Goal: Navigation & Orientation: Find specific page/section

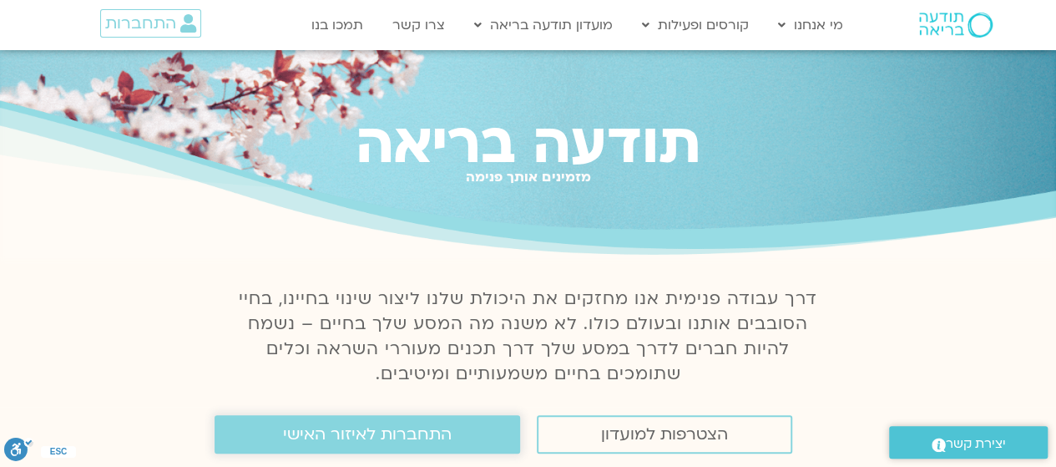
click at [356, 433] on span "התחברות לאיזור האישי" at bounding box center [367, 434] width 169 height 18
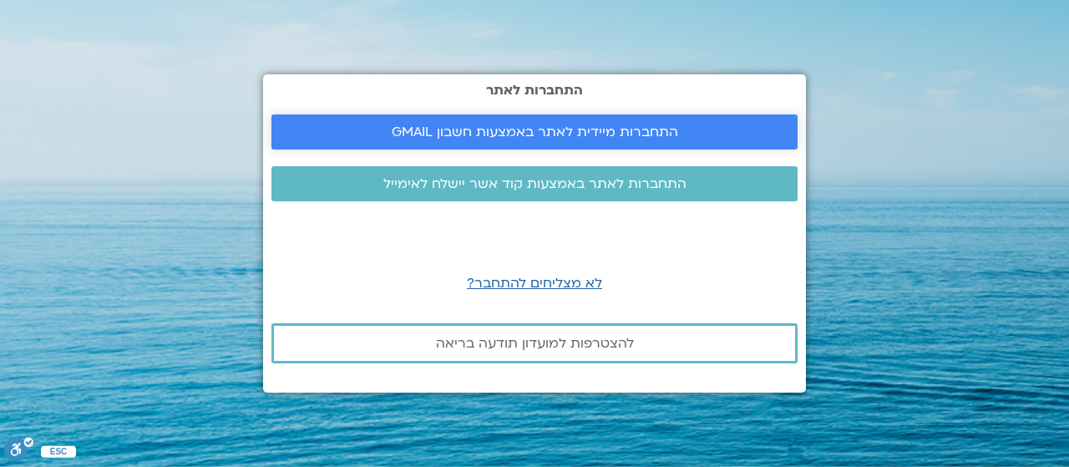
click at [538, 131] on span "התחברות מיידית לאתר באמצעות חשבון GMAIL" at bounding box center [535, 131] width 286 height 15
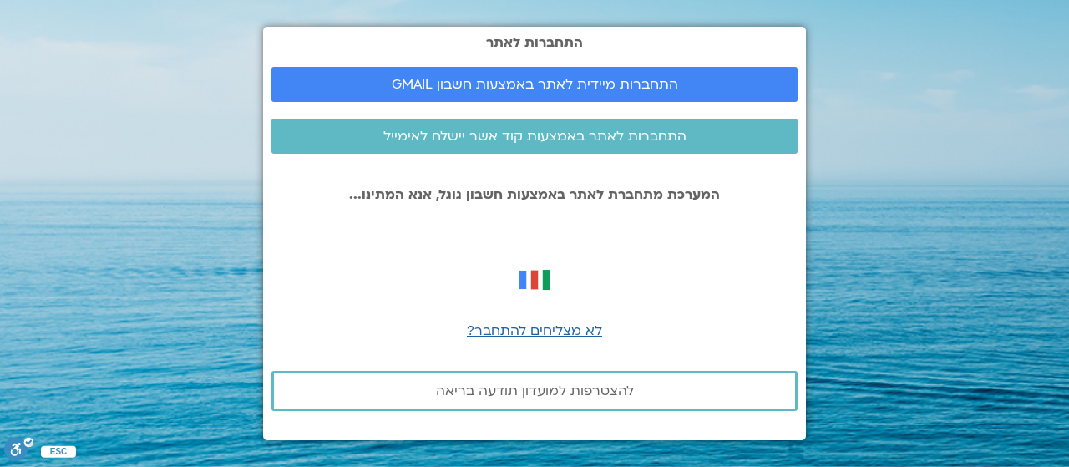
drag, startPoint x: 983, startPoint y: 255, endPoint x: 629, endPoint y: 346, distance: 365.5
click at [979, 255] on section "התחברות לאתר התחברות מיידית לאתר באמצעות חשבון GMAIL התחברות לאתר באמצעות קוד א…" at bounding box center [534, 233] width 1069 height 467
click at [561, 79] on span "התחברות מיידית לאתר באמצעות חשבון GMAIL" at bounding box center [535, 84] width 286 height 15
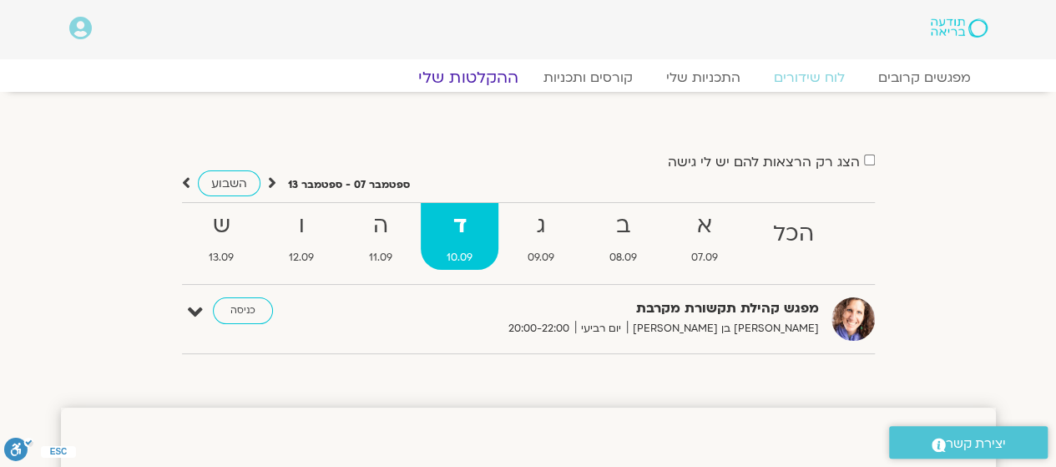
click at [475, 76] on link "ההקלטות שלי" at bounding box center [468, 78] width 140 height 20
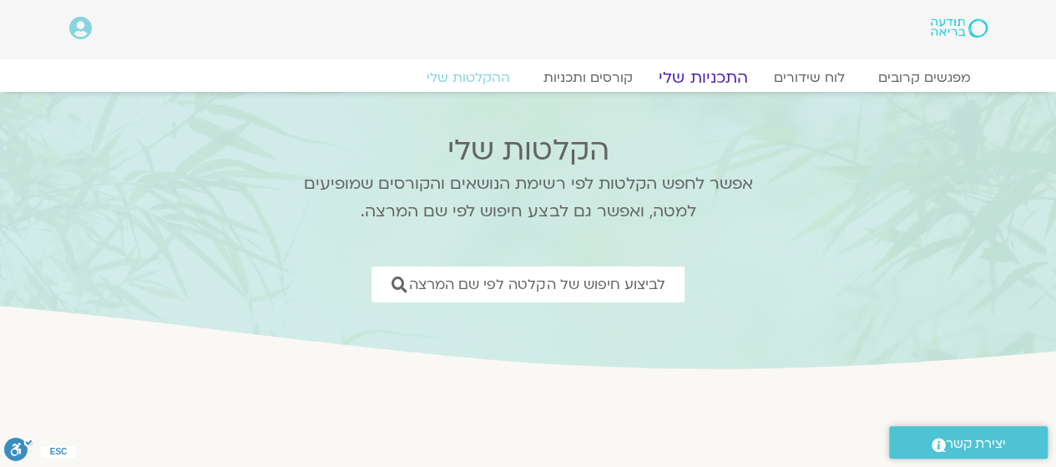
click at [710, 76] on link "התכניות שלי" at bounding box center [703, 78] width 129 height 20
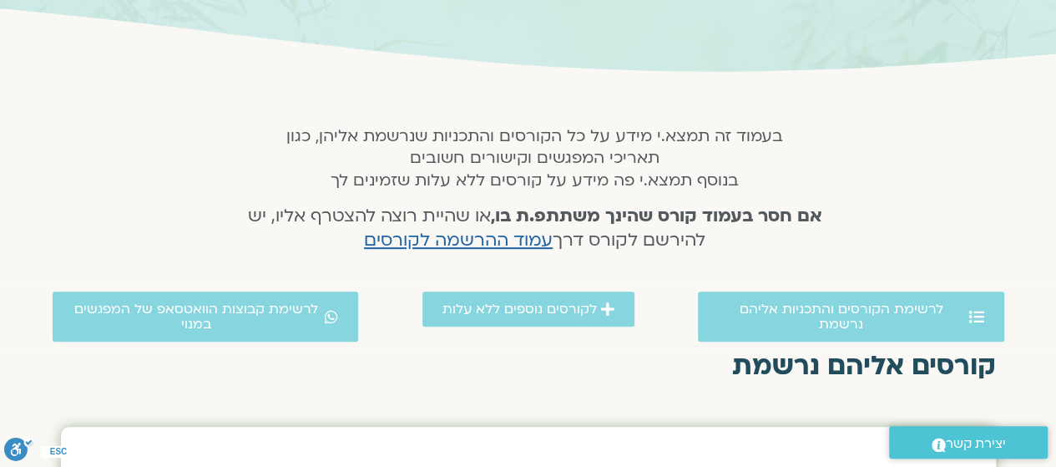
scroll to position [250, 0]
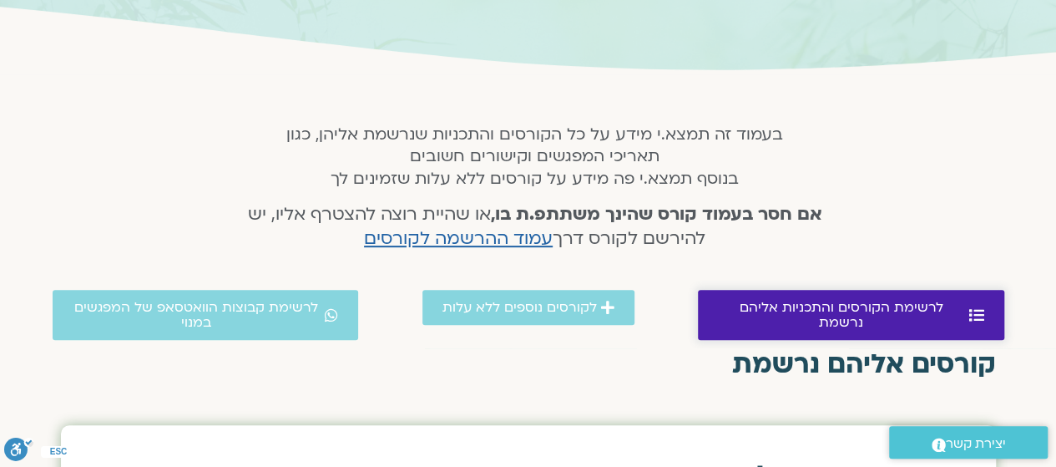
click at [833, 306] on span "לרשימת הקורסים והתכניות אליהם נרשמת" at bounding box center [841, 315] width 247 height 30
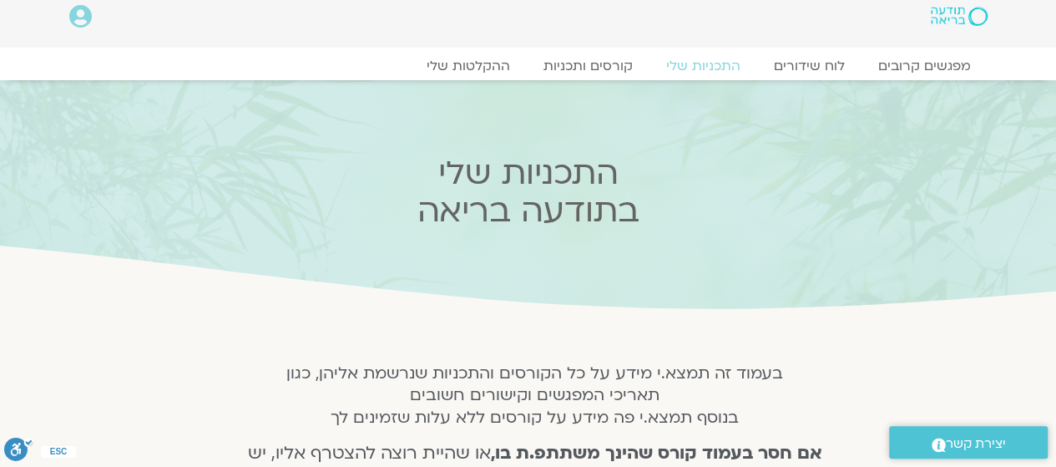
scroll to position [10, 0]
click at [488, 66] on link "ההקלטות שלי" at bounding box center [468, 68] width 140 height 20
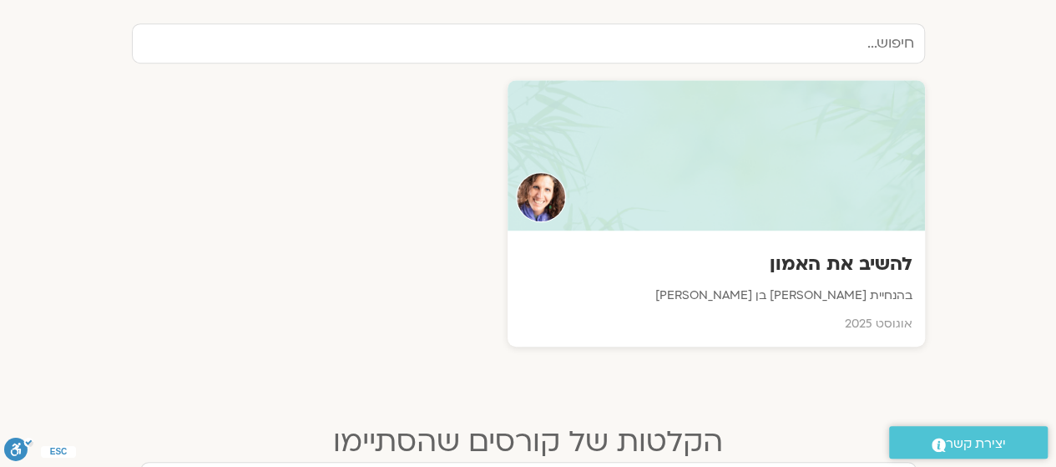
scroll to position [584, 0]
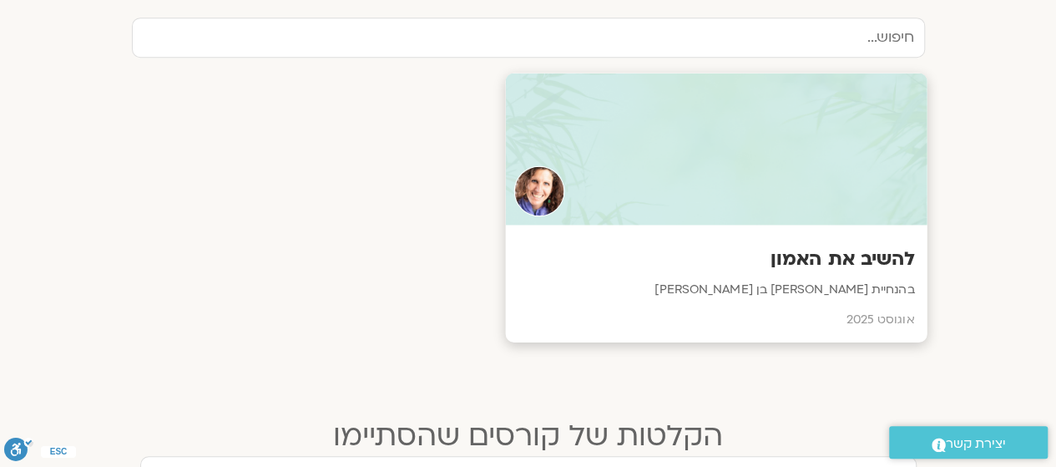
click at [828, 286] on p "בהנחיית [PERSON_NAME] בן [PERSON_NAME]" at bounding box center [716, 290] width 397 height 21
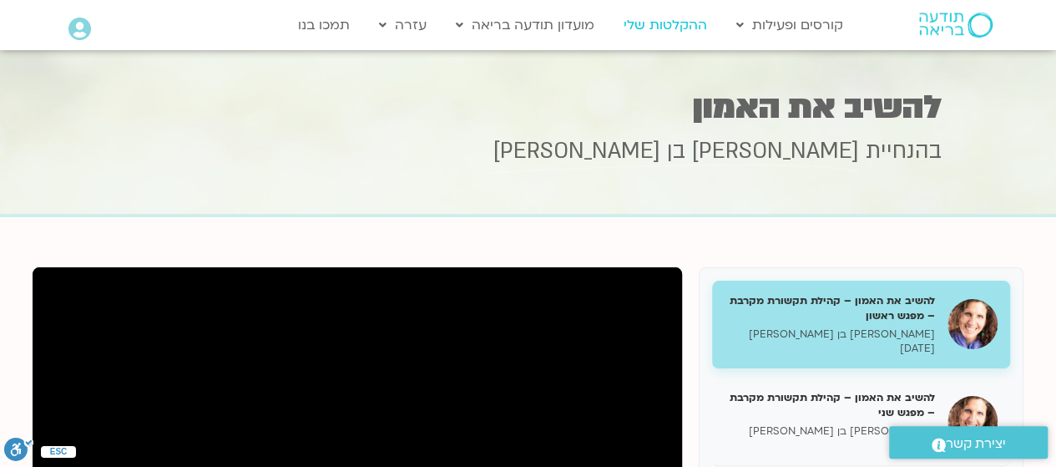
click at [673, 24] on link "ההקלטות שלי" at bounding box center [665, 25] width 100 height 32
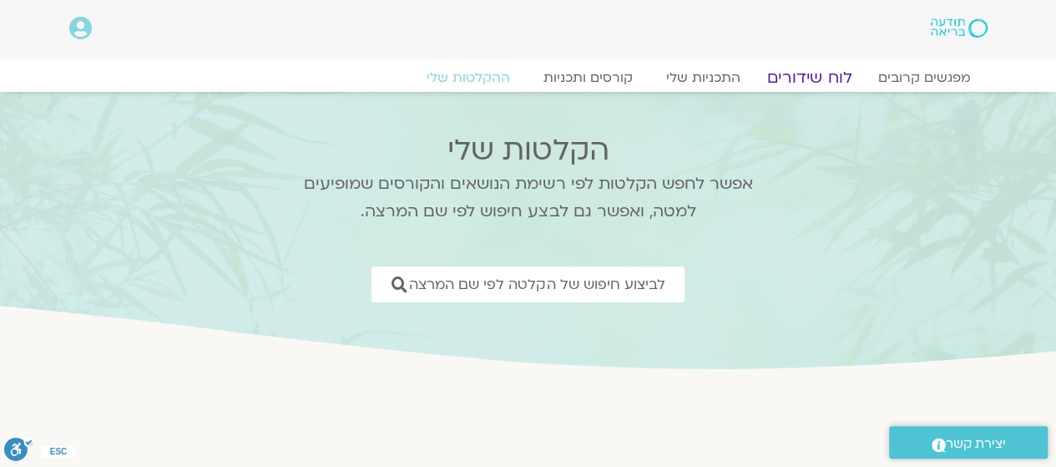
click at [821, 76] on link "לוח שידורים" at bounding box center [808, 78] width 125 height 20
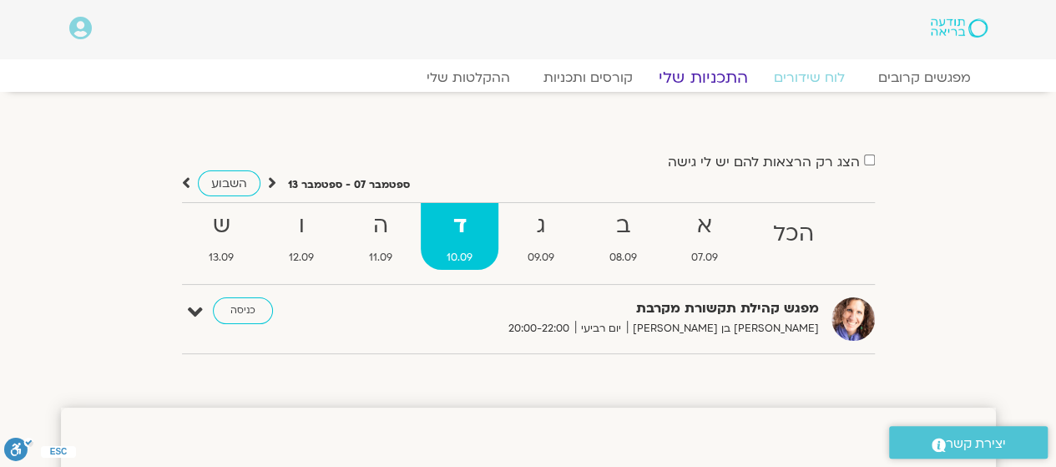
click at [716, 78] on link "התכניות שלי" at bounding box center [703, 78] width 129 height 20
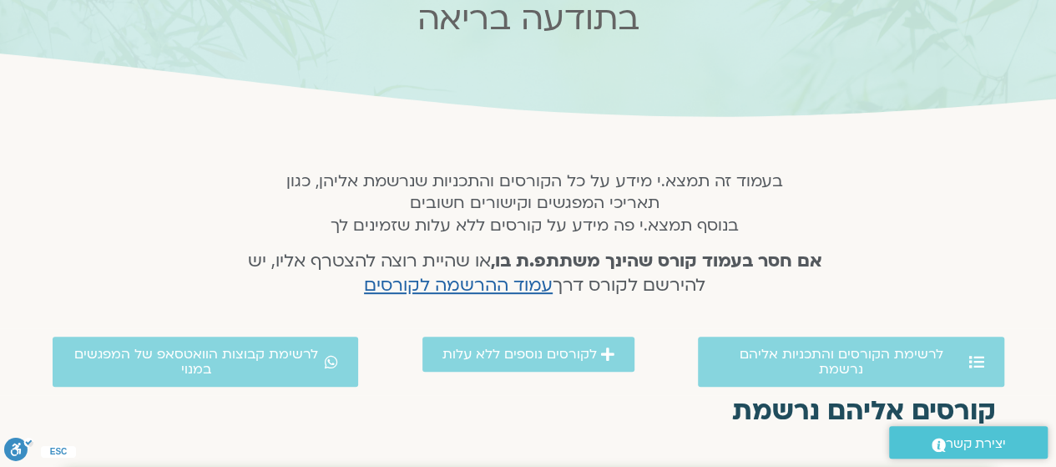
scroll to position [250, 0]
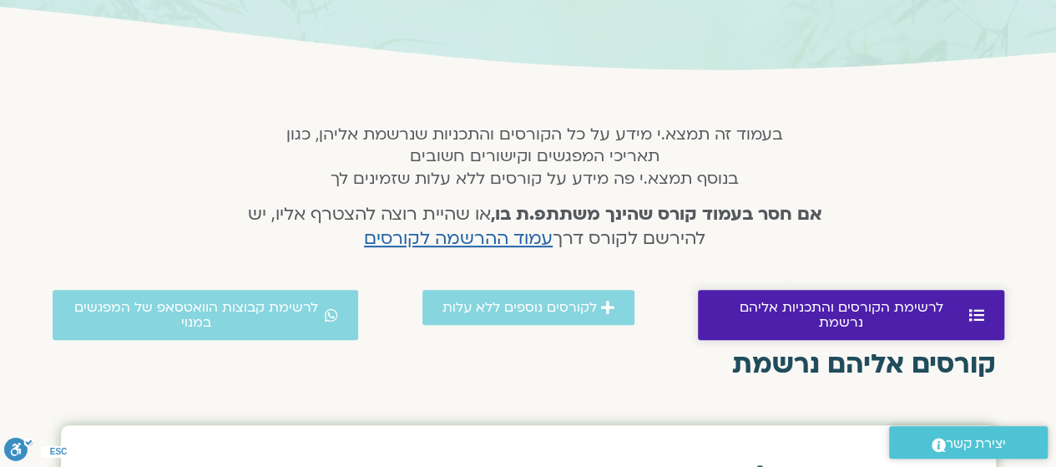
click at [852, 302] on span "לרשימת הקורסים והתכניות אליהם נרשמת" at bounding box center [841, 315] width 247 height 30
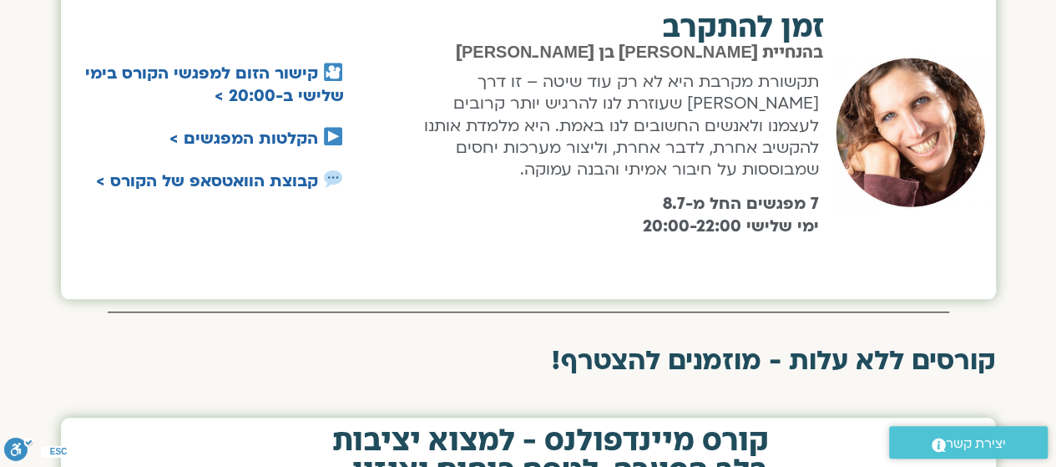
scroll to position [690, 0]
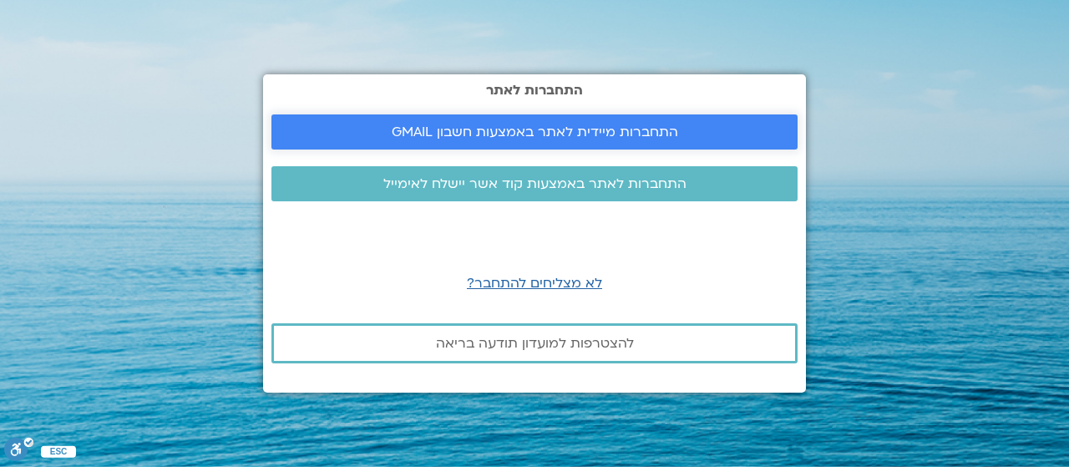
click at [553, 133] on span "התחברות מיידית לאתר באמצעות חשבון GMAIL" at bounding box center [535, 131] width 286 height 15
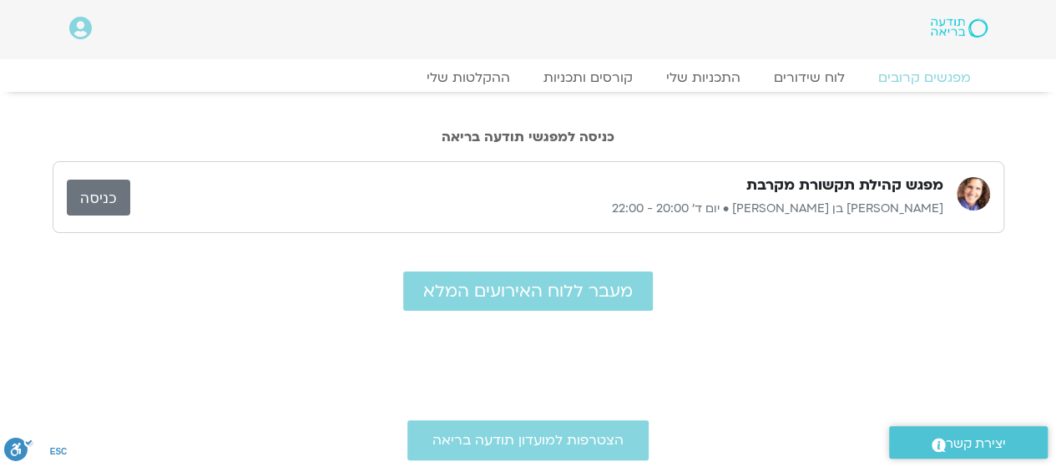
click at [99, 195] on link "כניסה" at bounding box center [98, 197] width 63 height 36
